Goal: Information Seeking & Learning: Find specific fact

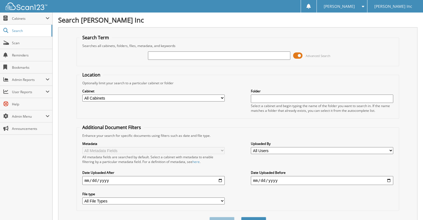
click at [228, 42] on fieldset "Search Term Searches all cabinets, folders, files, metadata, and keywords Advan…" at bounding box center [237, 50] width 323 height 32
click at [198, 53] on input "text" at bounding box center [219, 55] width 142 height 8
type input "MARATHON"
click at [241, 217] on button "Search" at bounding box center [253, 222] width 25 height 10
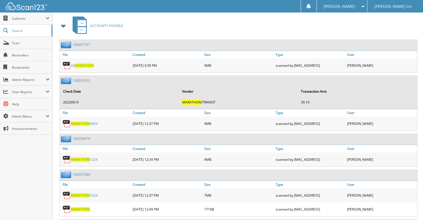
scroll to position [504, 0]
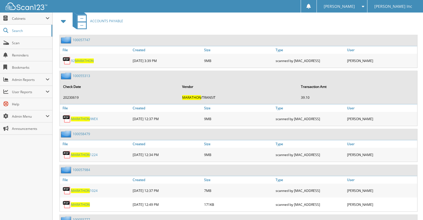
click at [92, 116] on link "MARATHON /WEX" at bounding box center [84, 118] width 27 height 5
